Goal: Transaction & Acquisition: Book appointment/travel/reservation

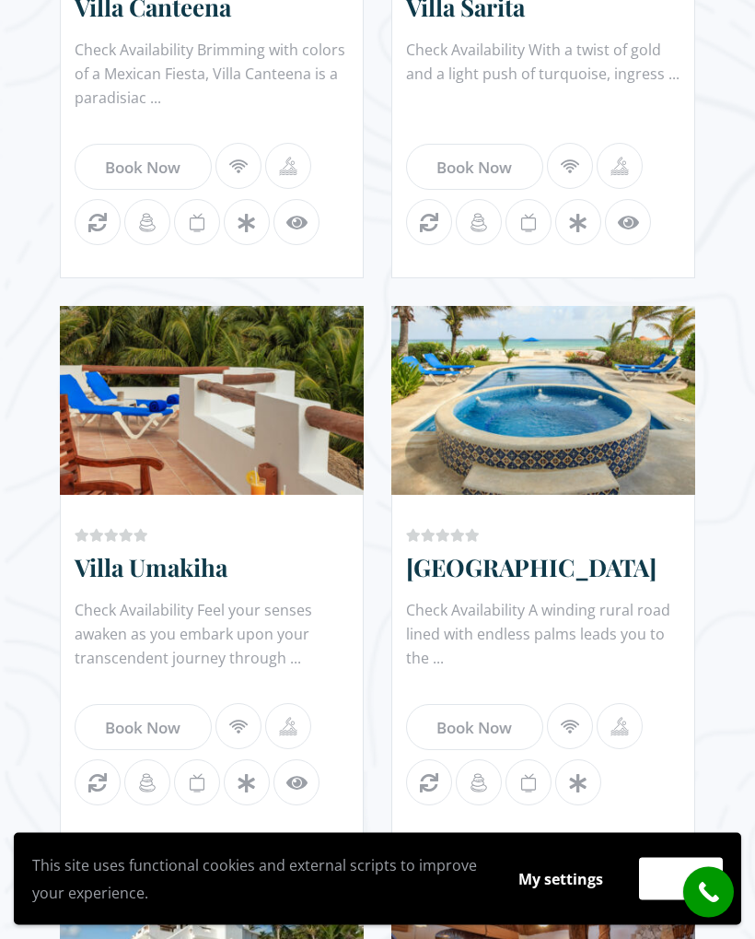
scroll to position [1550, 0]
click at [487, 704] on link "Book Now" at bounding box center [474, 727] width 137 height 46
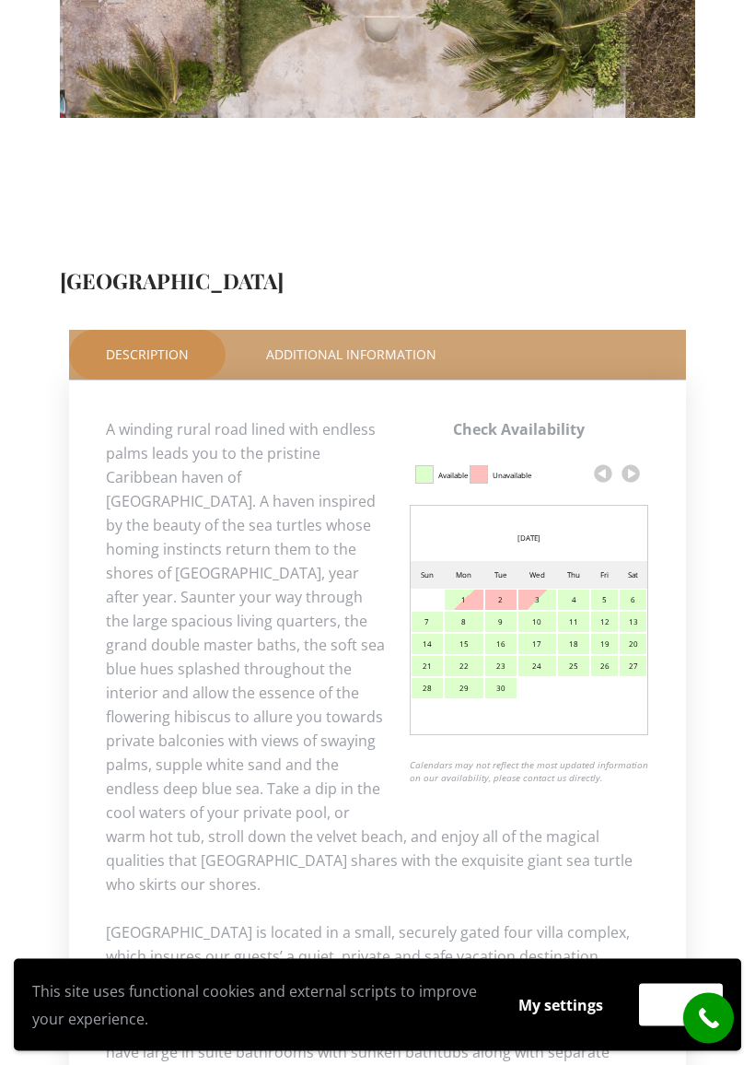
scroll to position [663, 0]
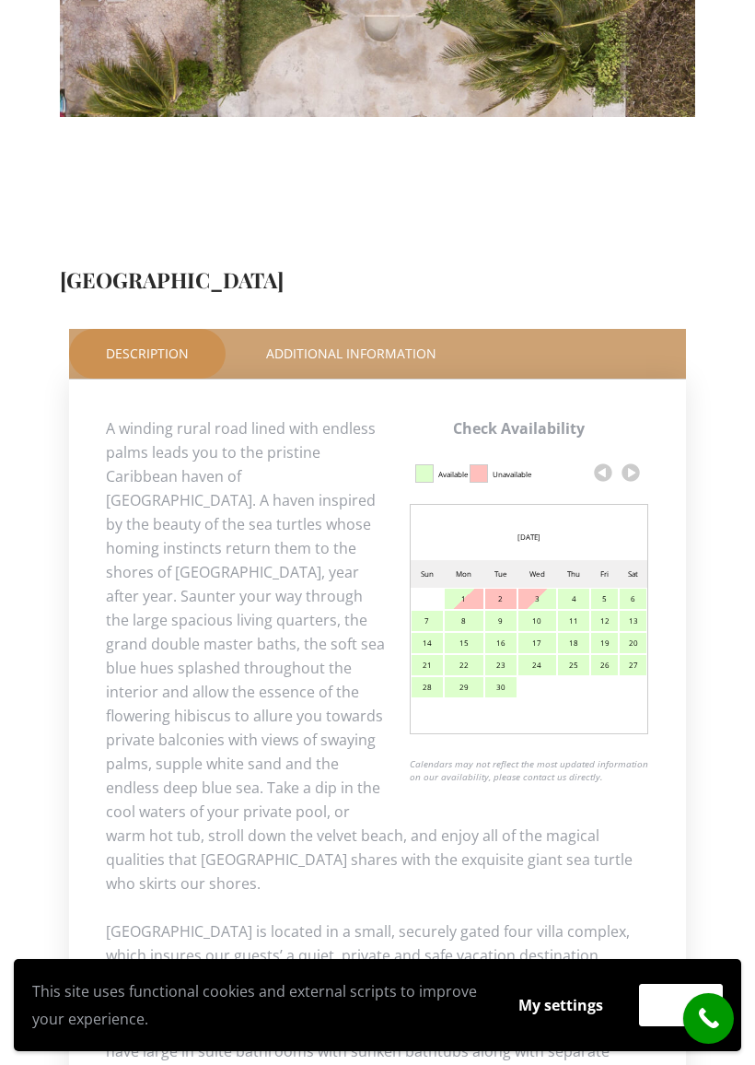
click at [634, 459] on link at bounding box center [631, 473] width 28 height 28
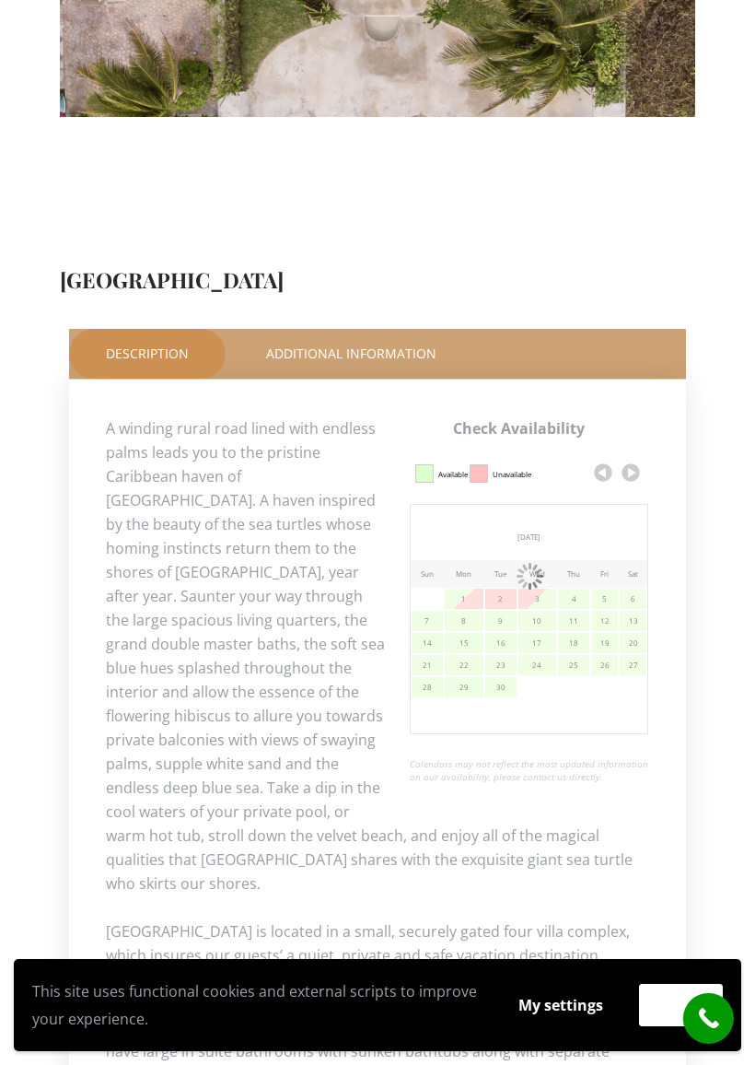
click at [632, 459] on link at bounding box center [631, 473] width 28 height 28
click at [643, 459] on link at bounding box center [631, 473] width 28 height 28
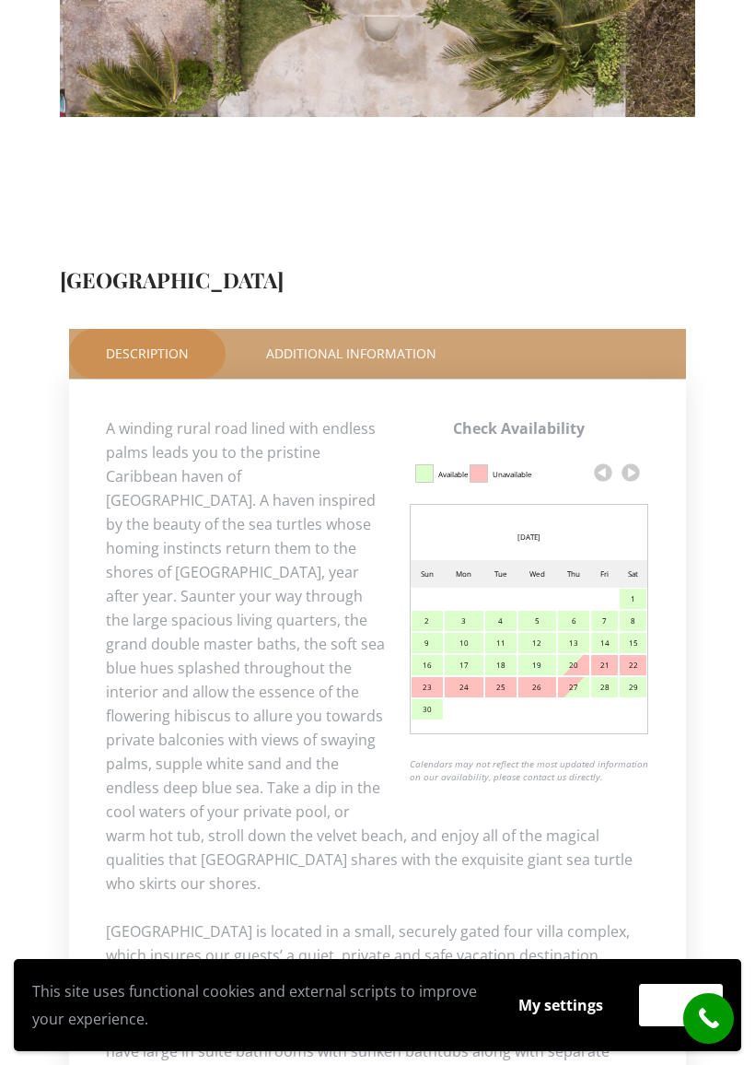
click at [637, 459] on link at bounding box center [631, 473] width 28 height 28
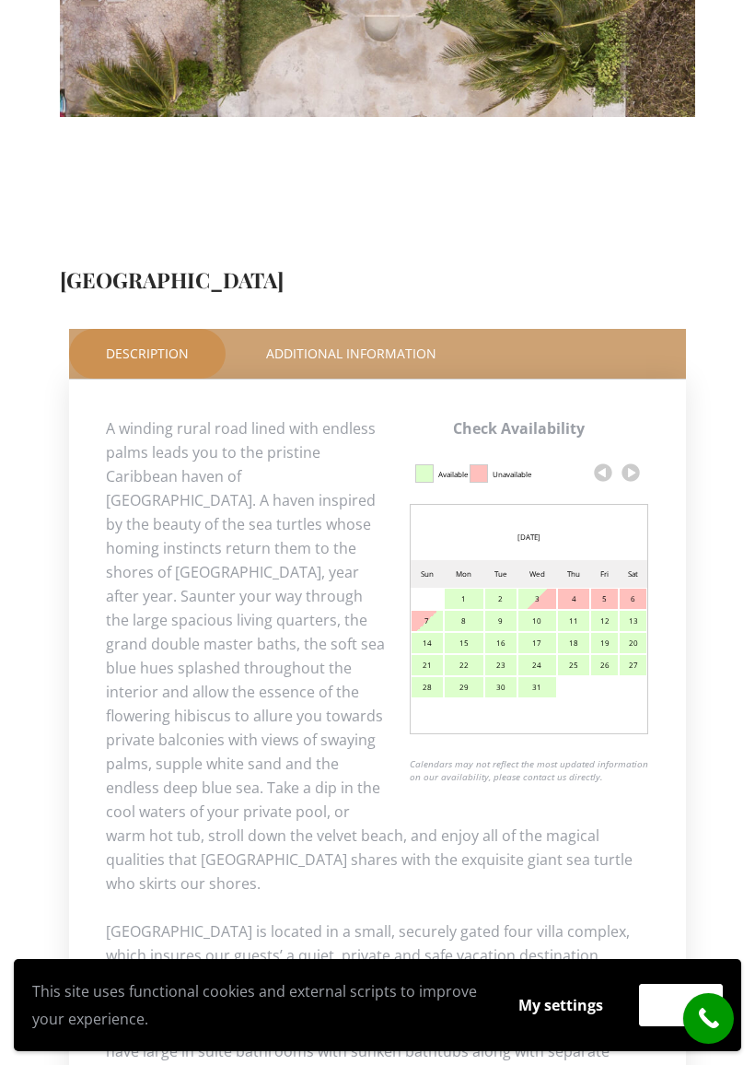
click at [637, 459] on link at bounding box center [631, 473] width 28 height 28
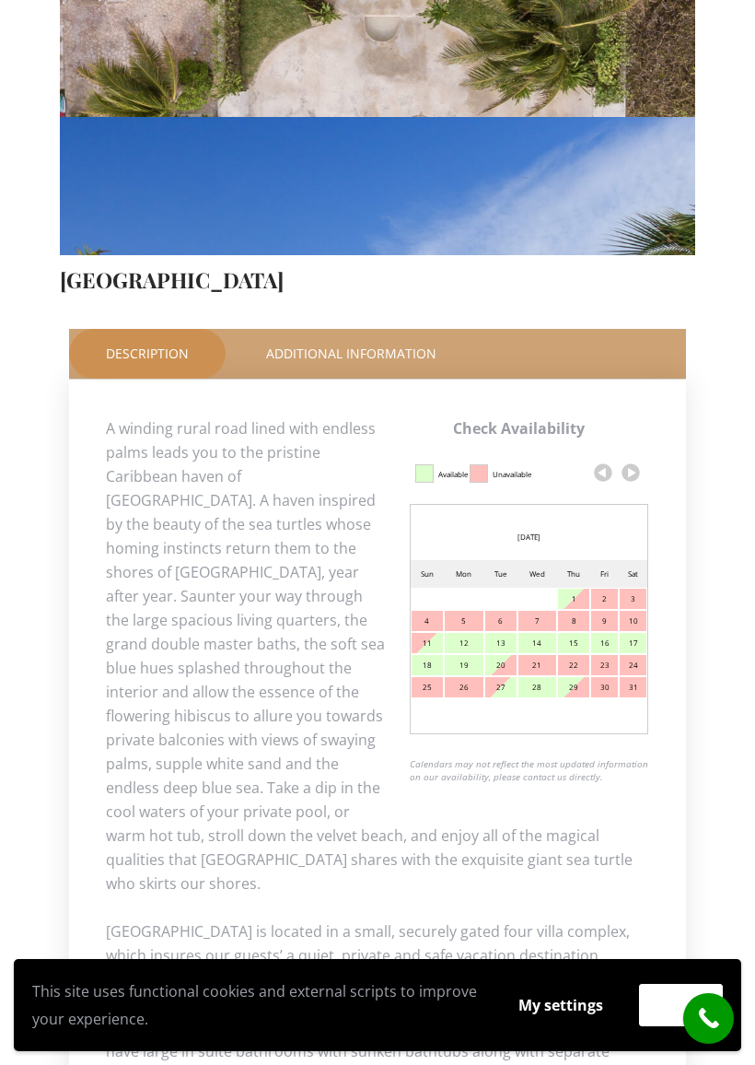
click at [637, 459] on link at bounding box center [631, 473] width 28 height 28
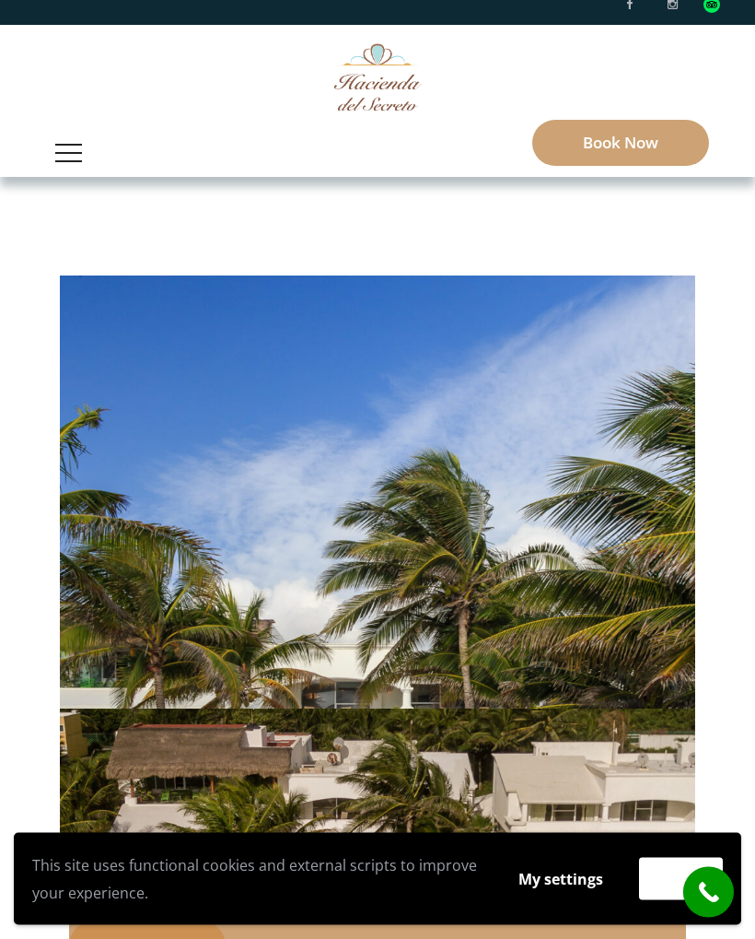
scroll to position [0, 0]
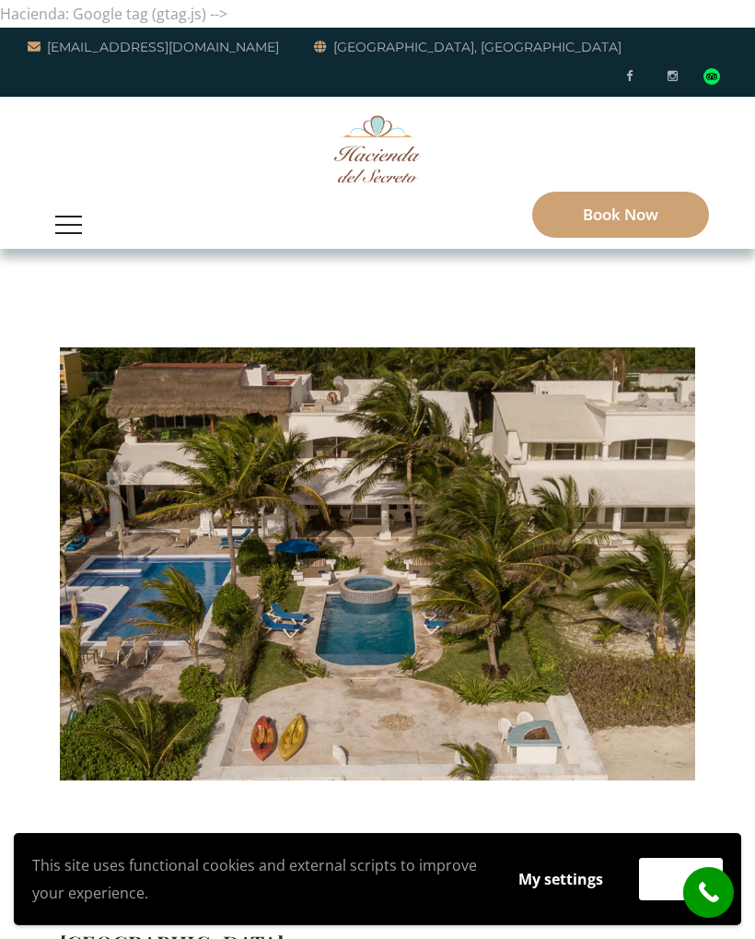
click at [613, 192] on link "Book Now" at bounding box center [620, 215] width 177 height 46
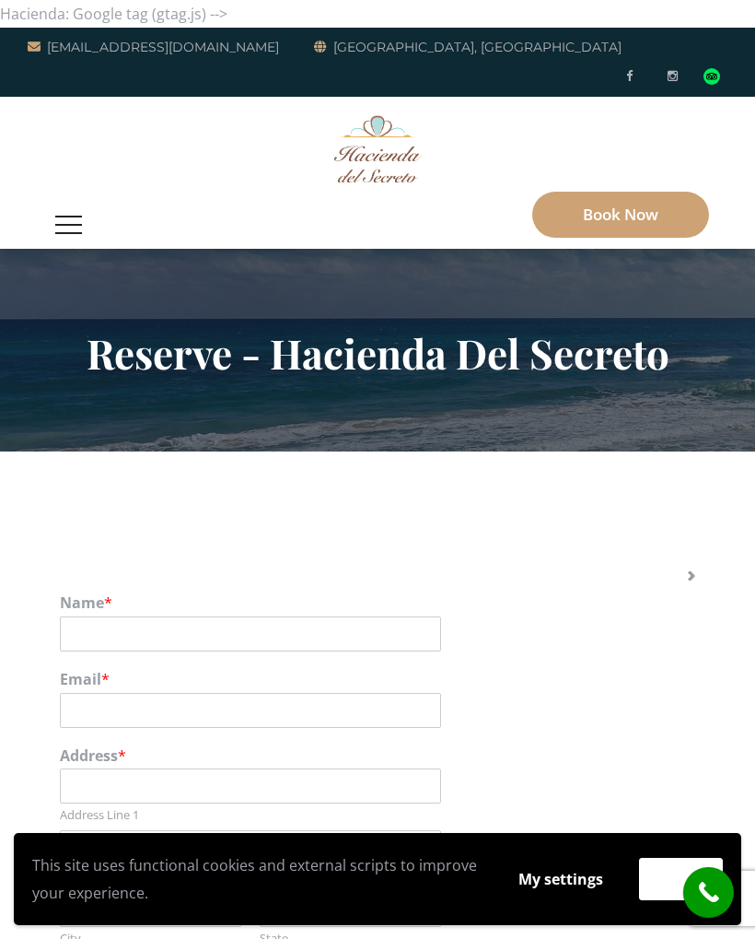
click at [65, 202] on button "button" at bounding box center [68, 225] width 45 height 48
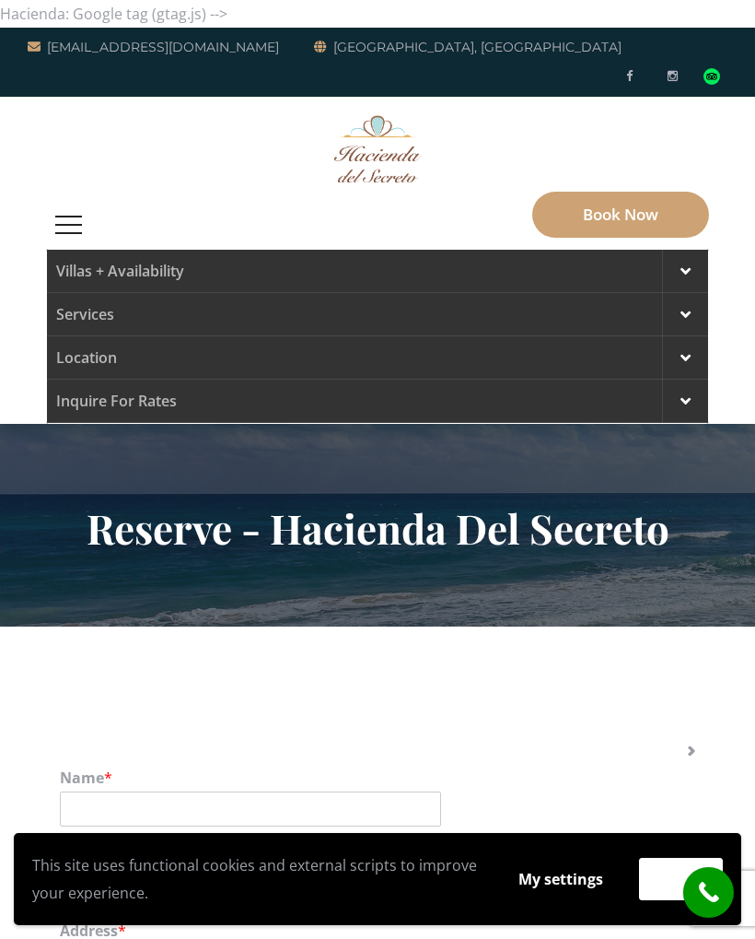
click at [694, 250] on div at bounding box center [685, 271] width 46 height 43
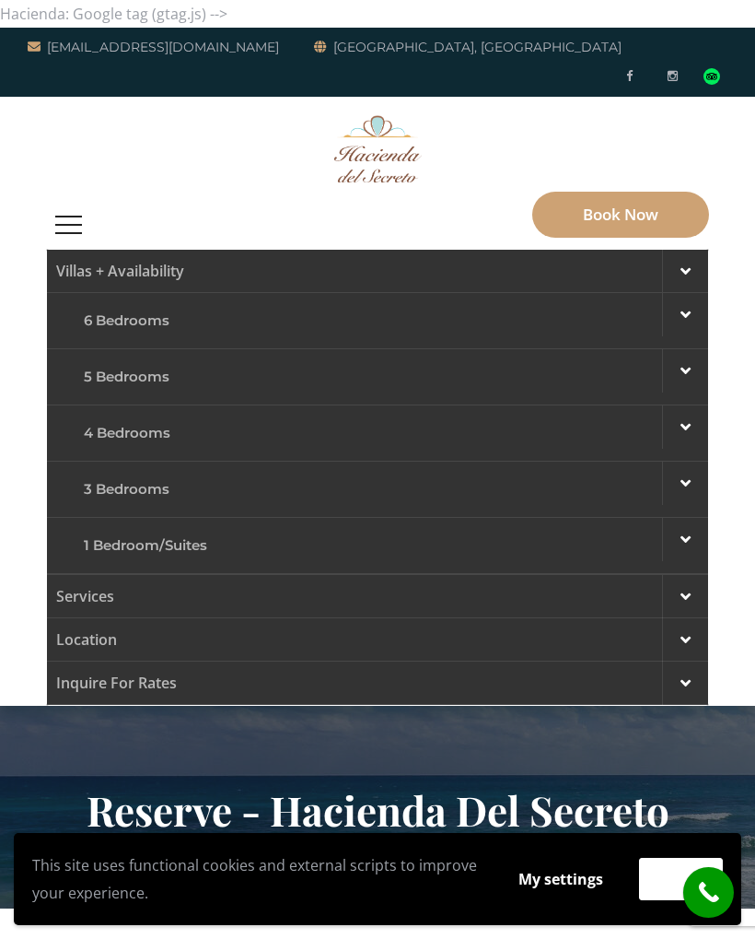
click at [695, 405] on div at bounding box center [685, 426] width 46 height 43
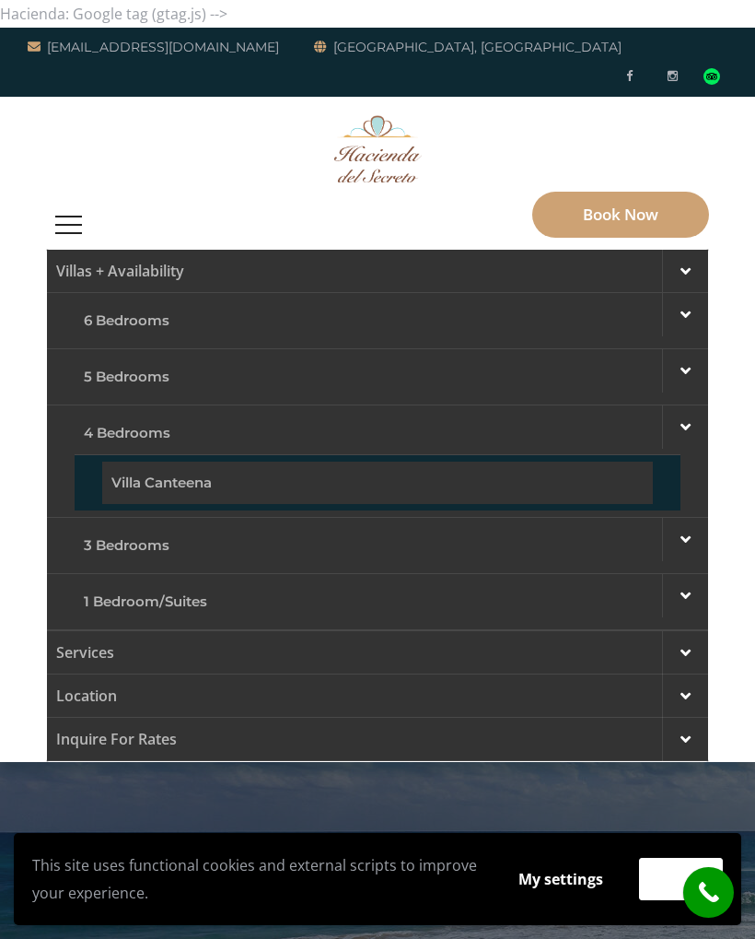
click at [504, 461] on link "Villa Canteena" at bounding box center [377, 482] width 551 height 42
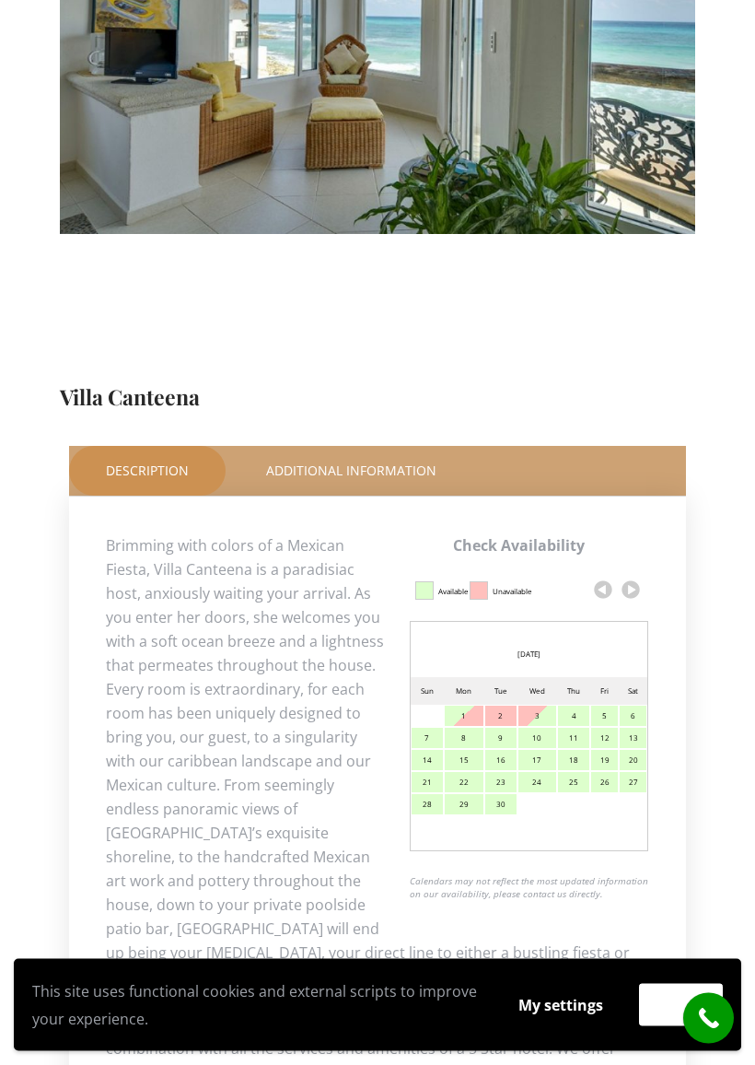
scroll to position [547, 0]
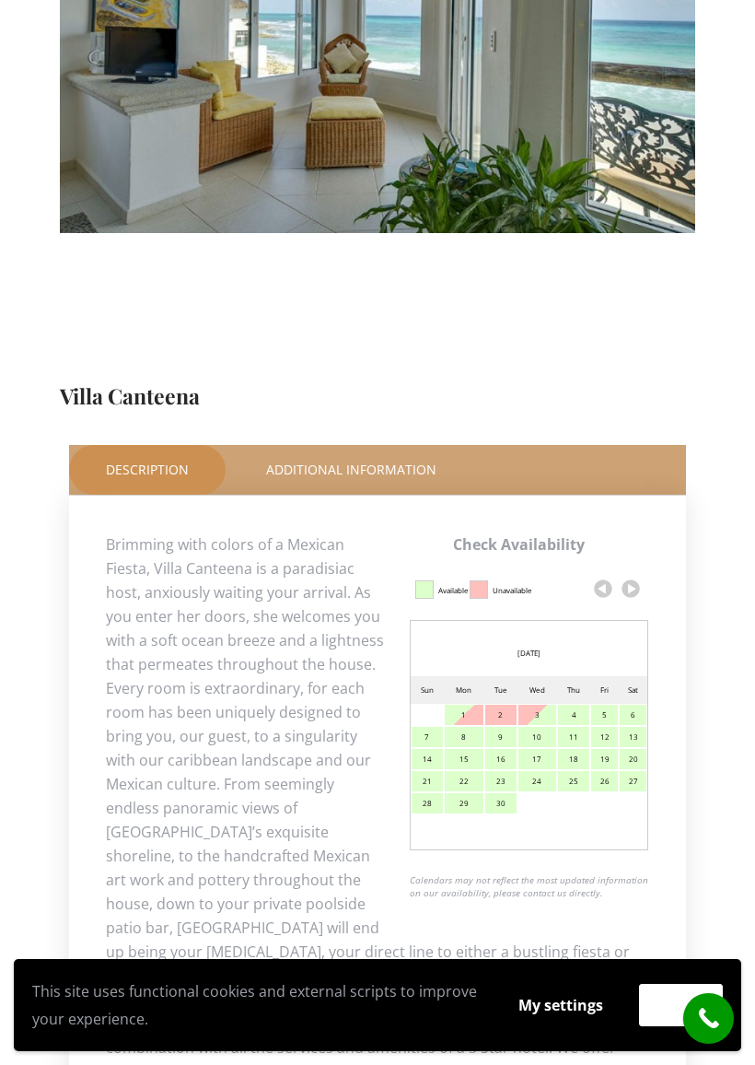
click at [640, 575] on link at bounding box center [631, 589] width 28 height 28
click at [635, 575] on link at bounding box center [631, 589] width 28 height 28
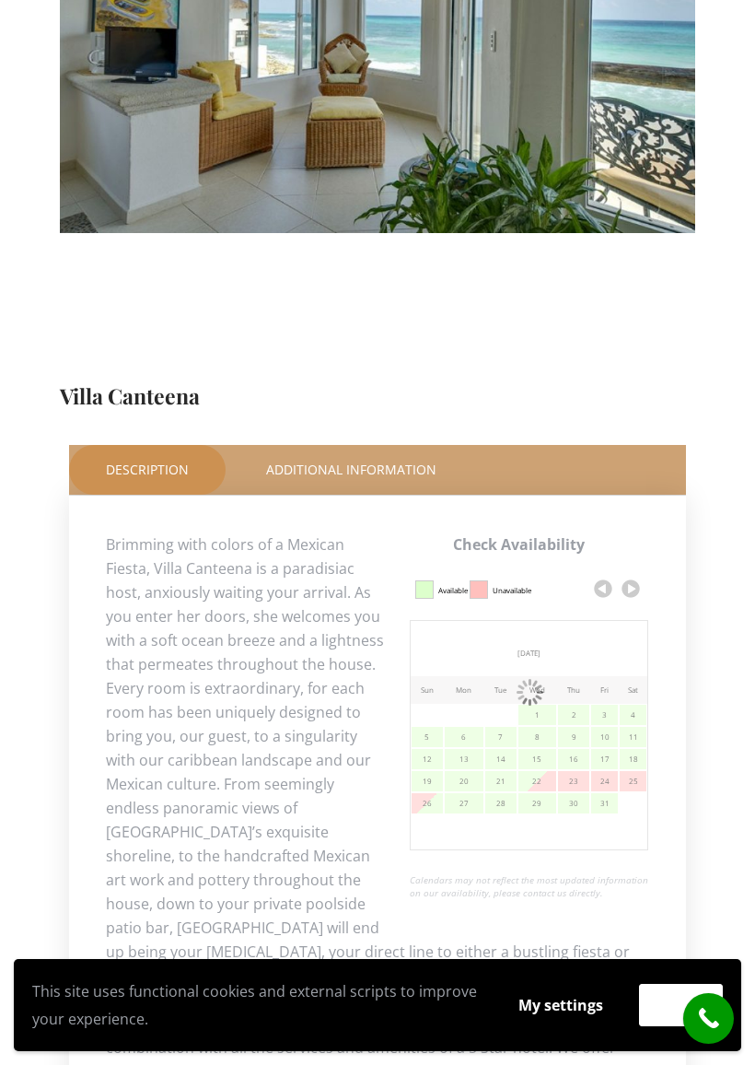
click at [638, 575] on link at bounding box center [631, 589] width 28 height 28
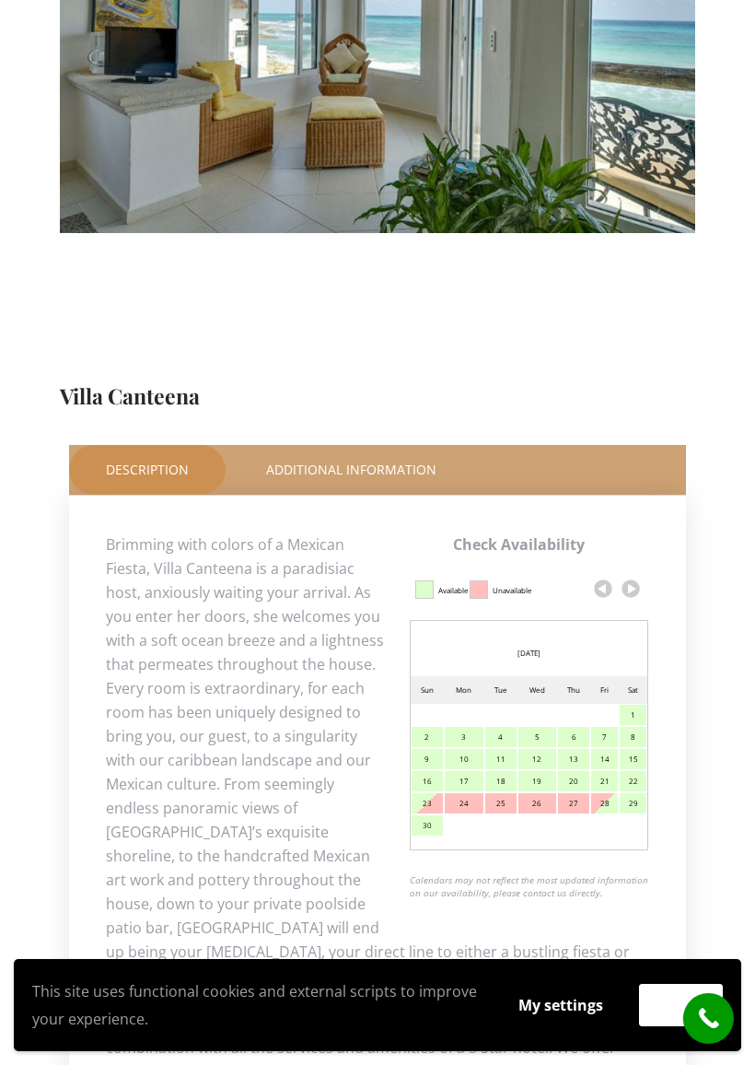
click at [633, 575] on link at bounding box center [631, 589] width 28 height 28
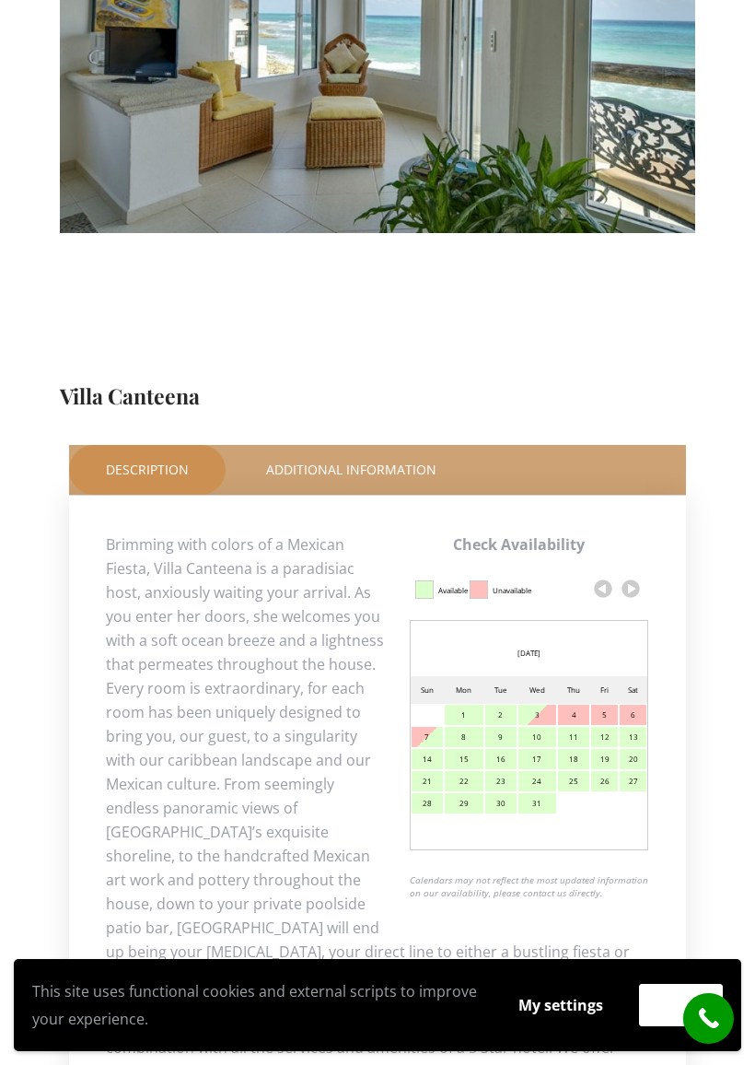
click at [638, 575] on link at bounding box center [631, 589] width 28 height 28
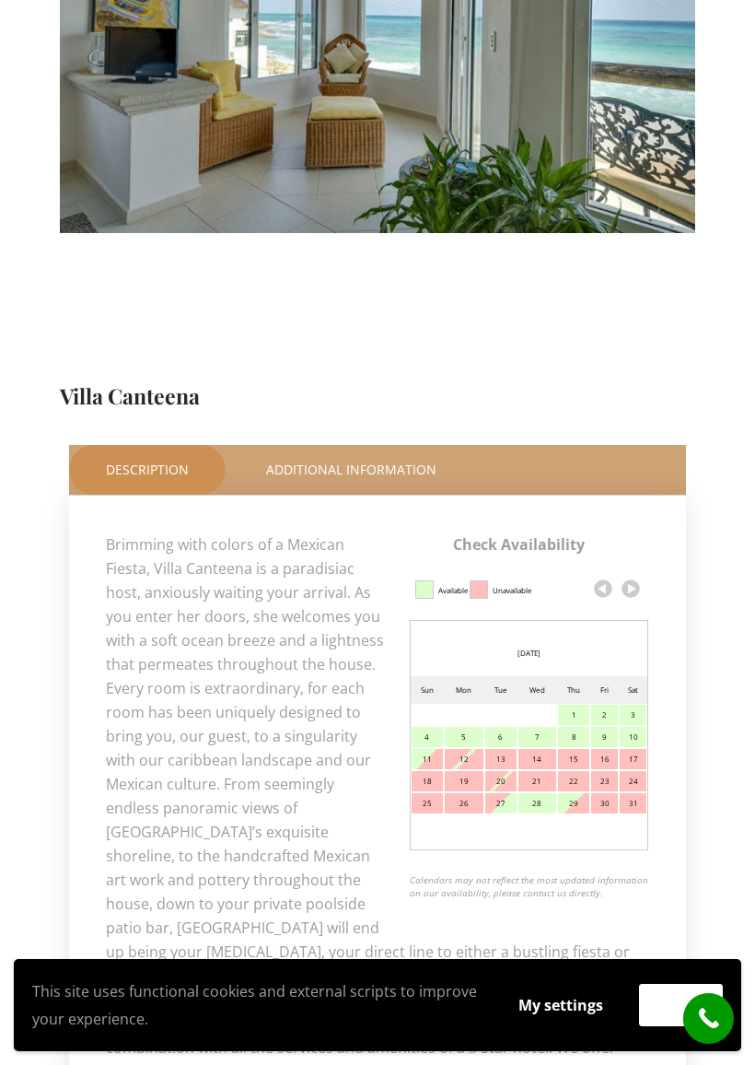
click at [636, 575] on link at bounding box center [631, 589] width 28 height 28
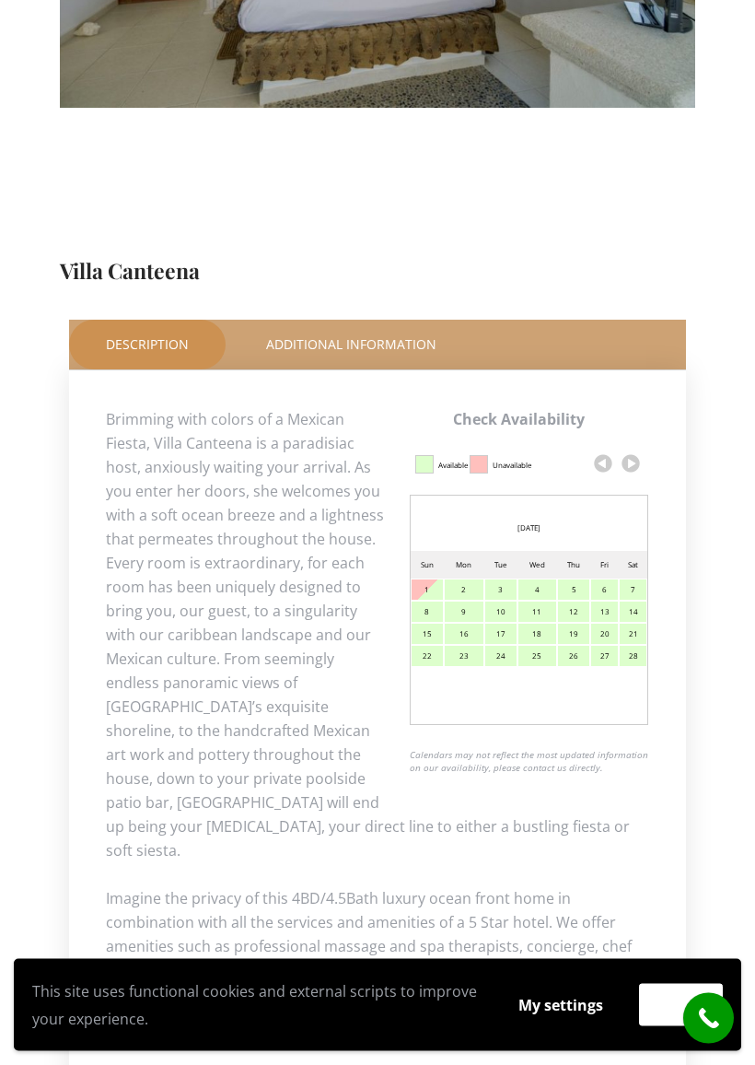
scroll to position [730, 0]
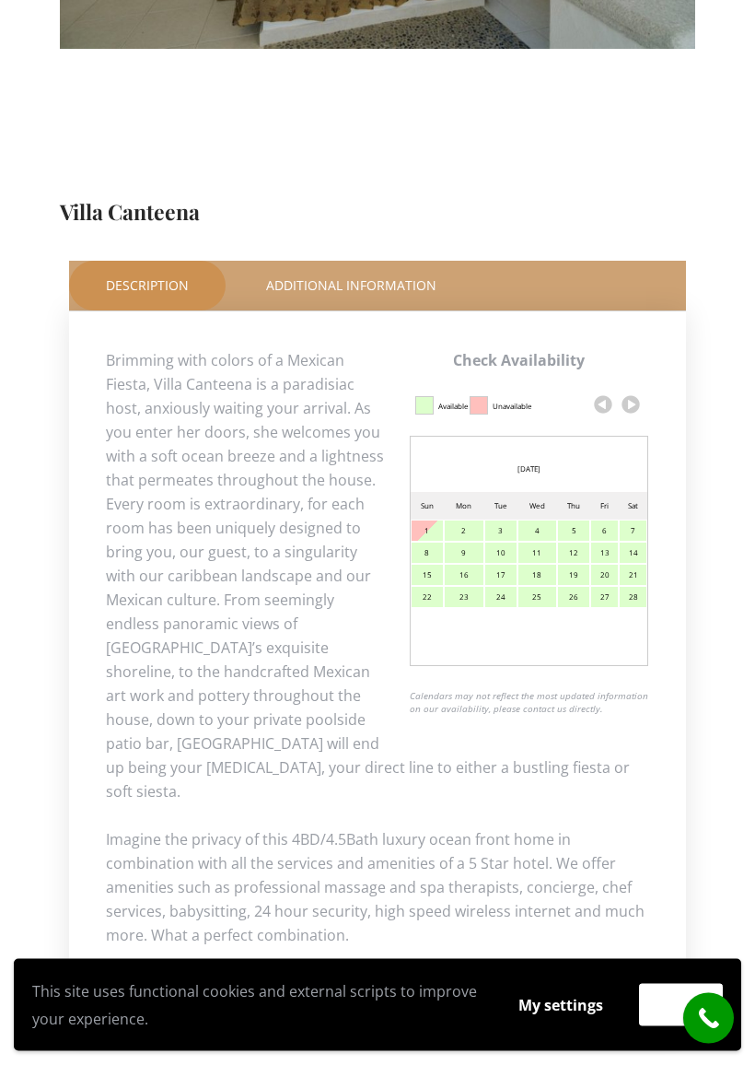
click at [639, 521] on div "7" at bounding box center [633, 531] width 27 height 20
click at [640, 521] on div "7" at bounding box center [633, 531] width 27 height 20
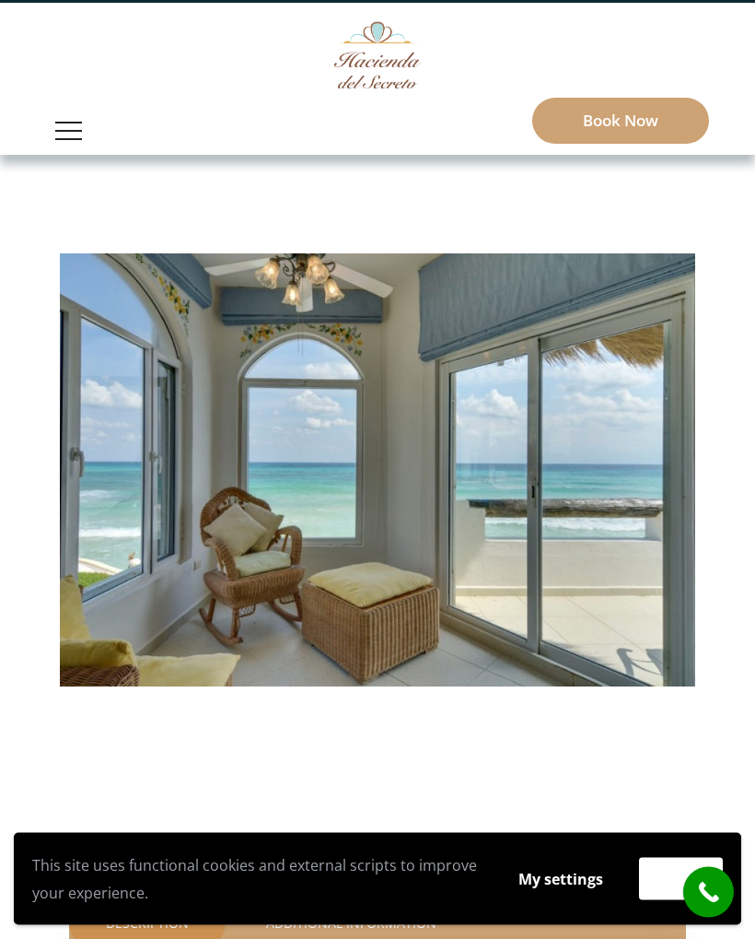
scroll to position [93, 0]
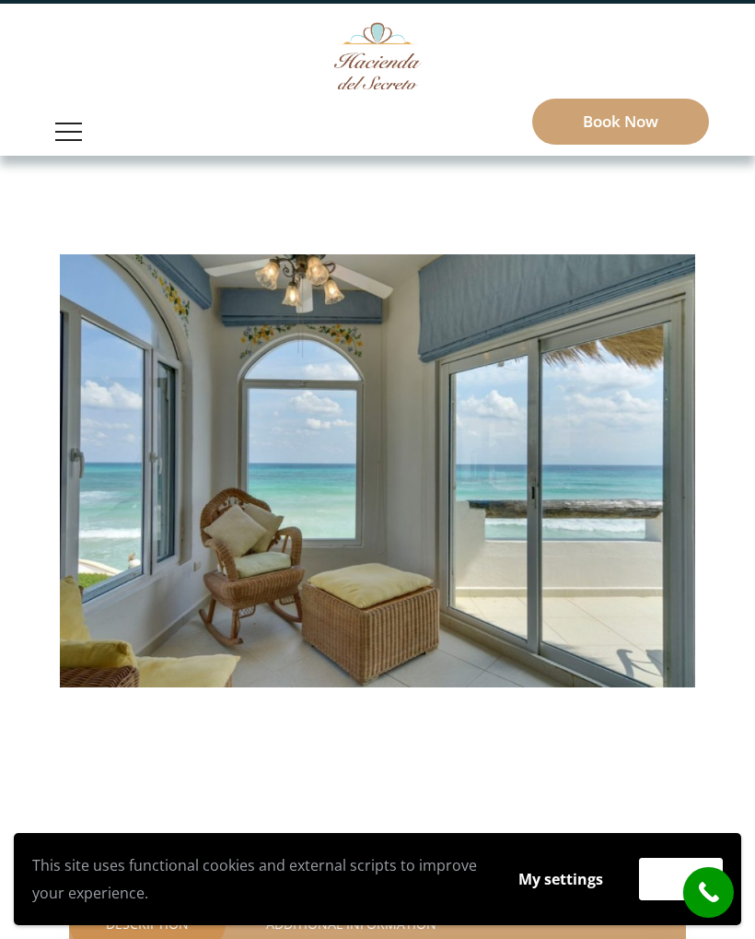
click at [218, 358] on img at bounding box center [377, 470] width 649 height 433
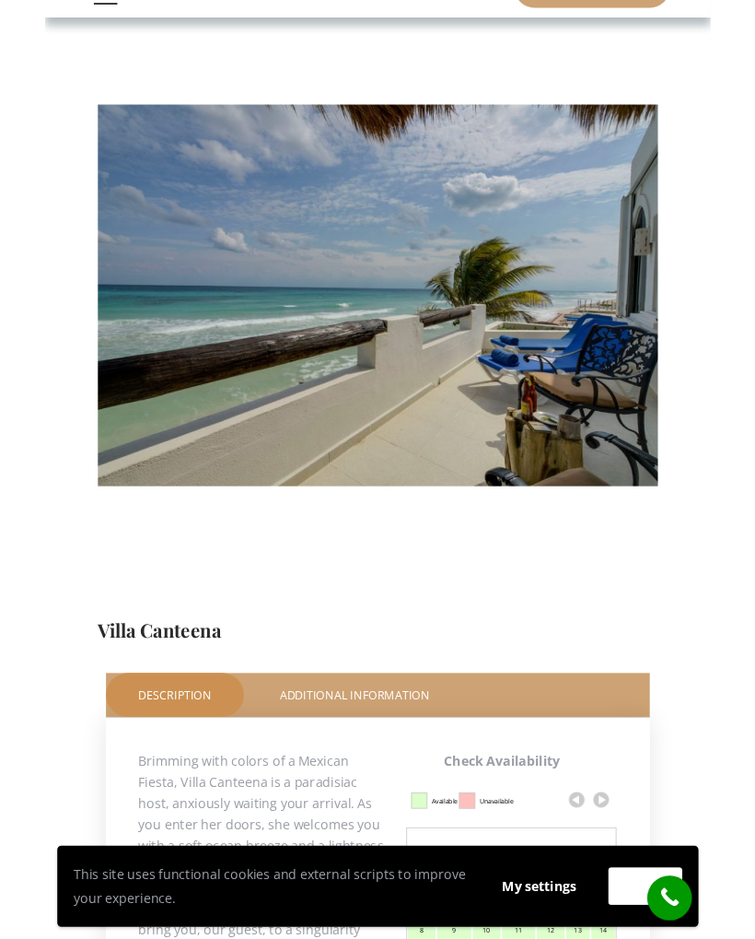
scroll to position [227, 0]
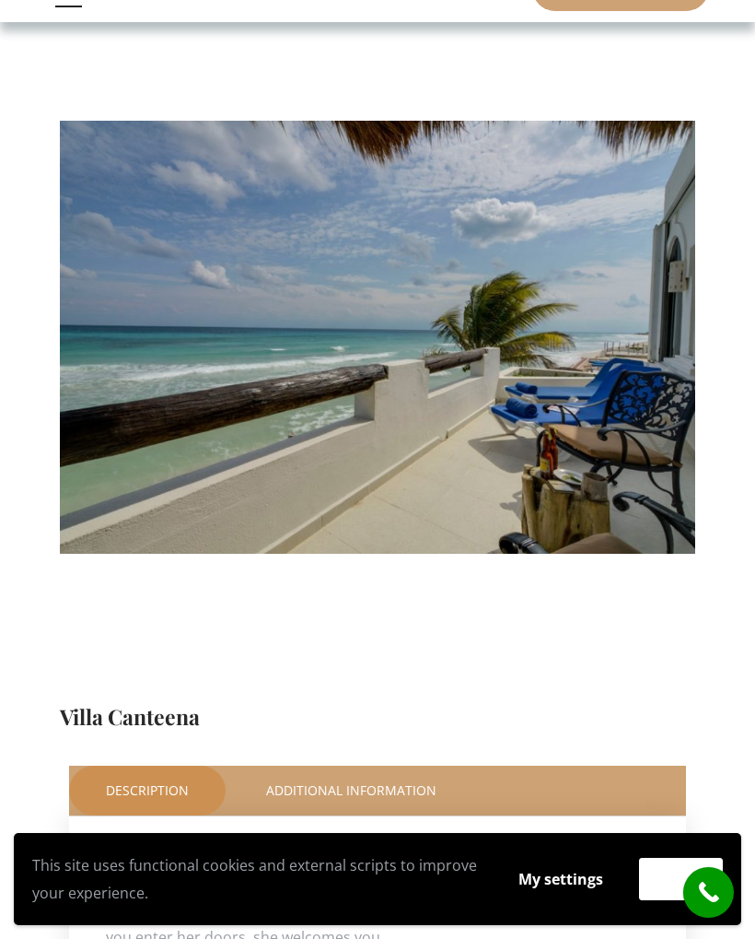
click at [152, 263] on img at bounding box center [377, 337] width 649 height 433
